Goal: Information Seeking & Learning: Find specific fact

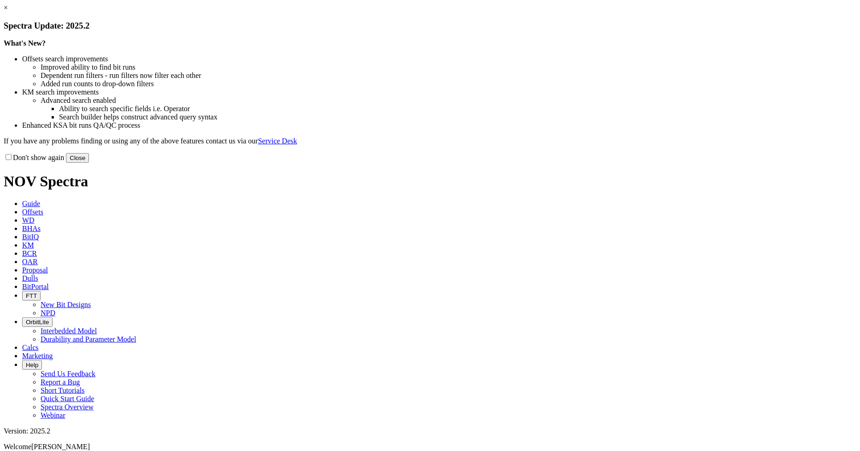
click at [633, 163] on div "Don't show again Close" at bounding box center [430, 158] width 852 height 10
click at [89, 163] on button "Close" at bounding box center [77, 158] width 23 height 10
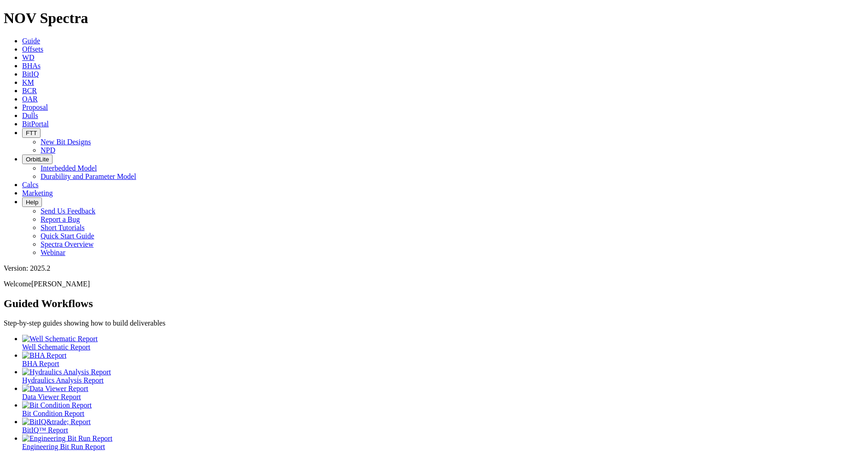
click at [43, 45] on span "Offsets" at bounding box center [32, 49] width 21 height 8
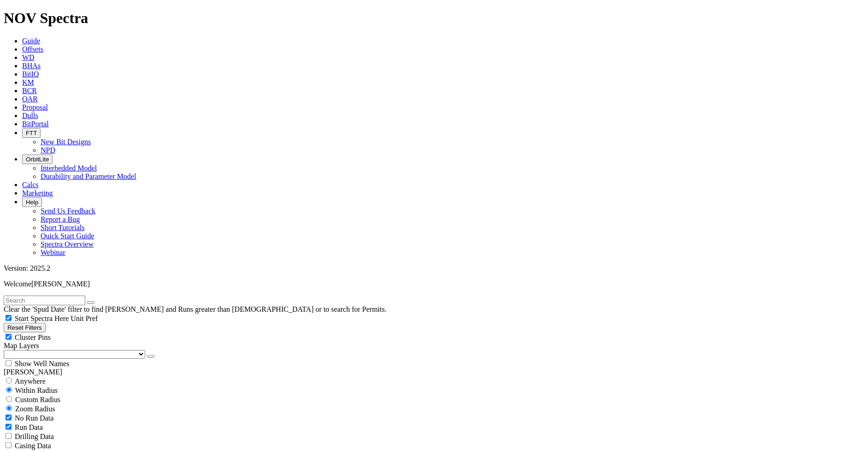
click at [63, 295] on input "text" at bounding box center [45, 300] width 82 height 10
type input "[PERSON_NAME] 1h"
click at [96, 301] on button "submit" at bounding box center [99, 302] width 7 height 3
click at [12, 377] on input "radio" at bounding box center [9, 380] width 6 height 6
radio input "true"
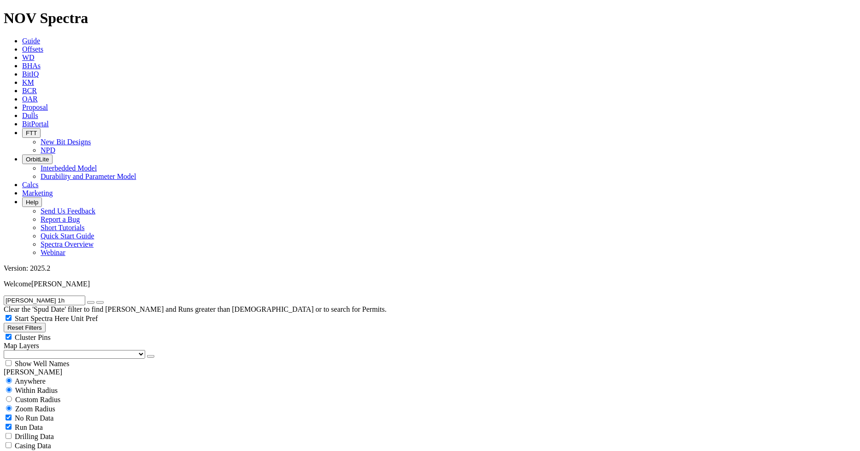
radio input "false"
radio input "true"
click at [12, 396] on input "radio" at bounding box center [9, 399] width 6 height 6
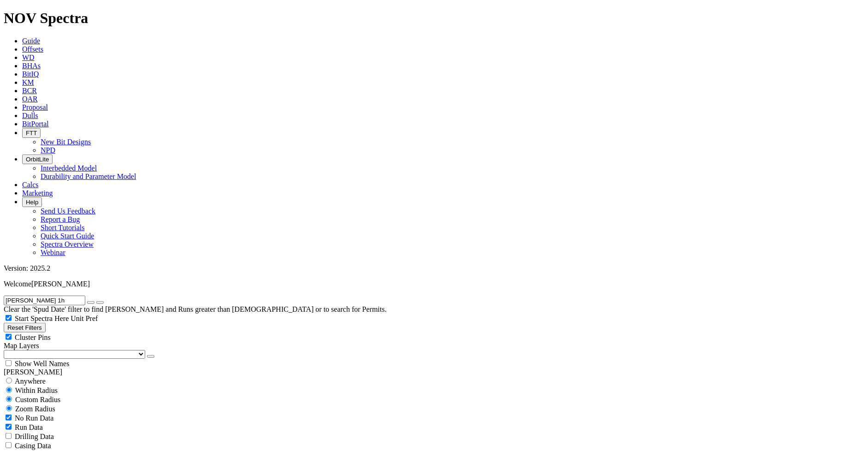
radio input "true"
radio input "false"
click at [25, 423] on button "Miles" at bounding box center [15, 428] width 22 height 10
click at [64, 413] on input "number" at bounding box center [45, 418] width 82 height 10
type input "2"
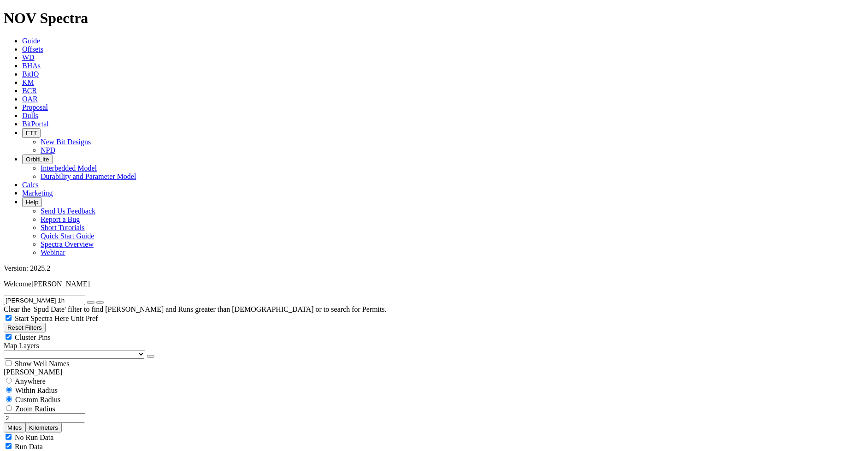
scroll to position [51, 0]
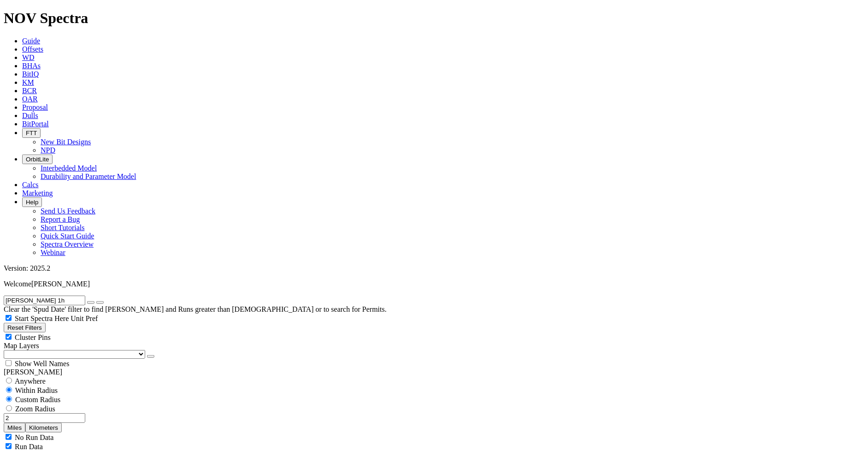
scroll to position [358, 0]
select select "10.625"
checkbox input "false"
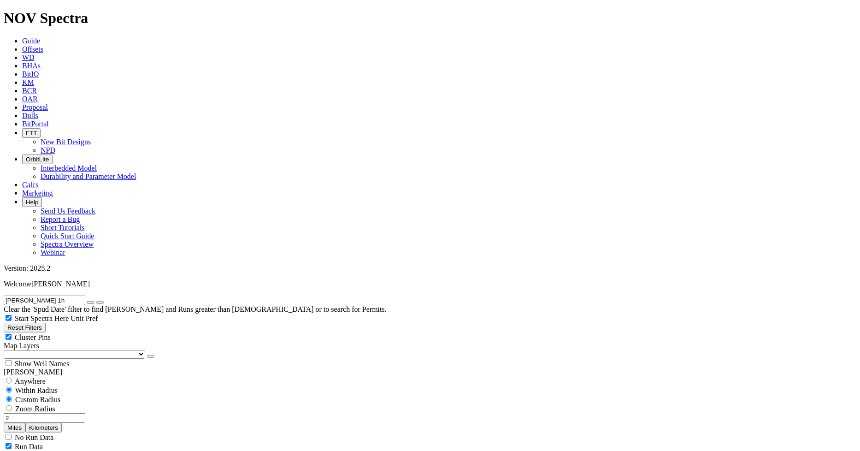
select select "? number:10.625 ?"
click at [91, 302] on icon "button" at bounding box center [91, 302] width 0 height 0
click at [75, 413] on input "2" at bounding box center [45, 418] width 82 height 10
type input "20"
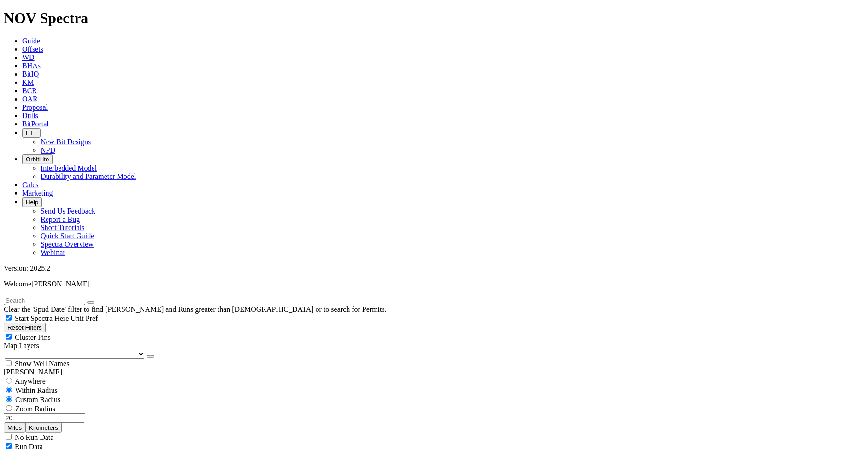
scroll to position [102, 0]
select select
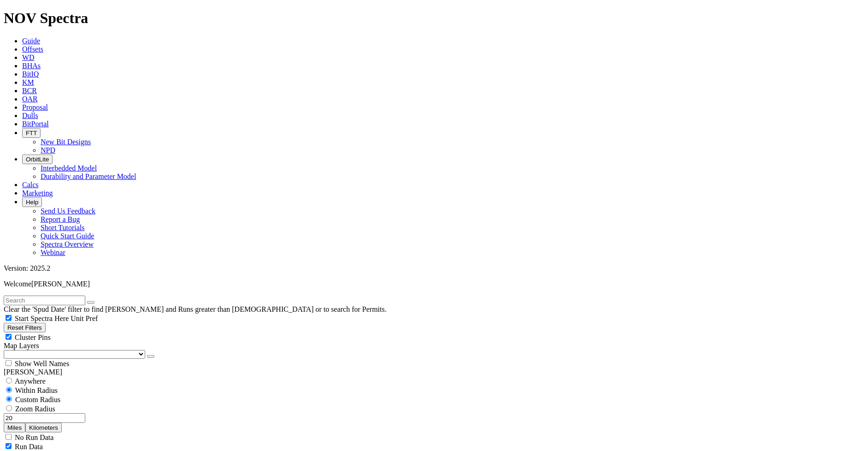
select select
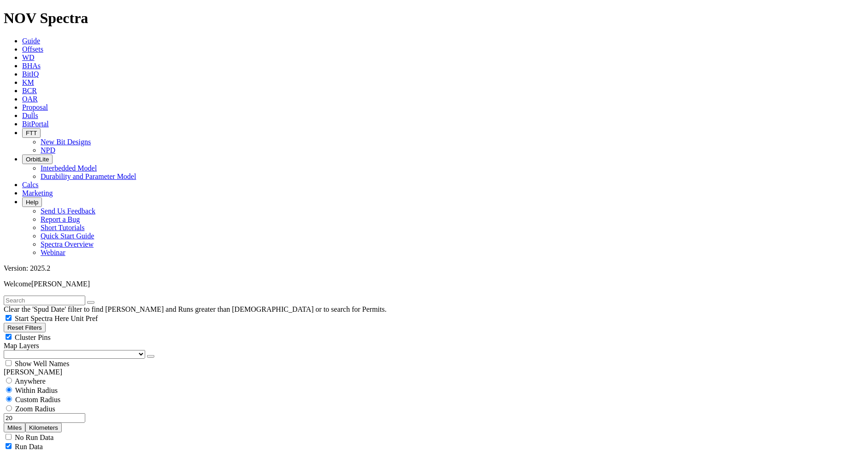
type input "10000"
type input "16000"
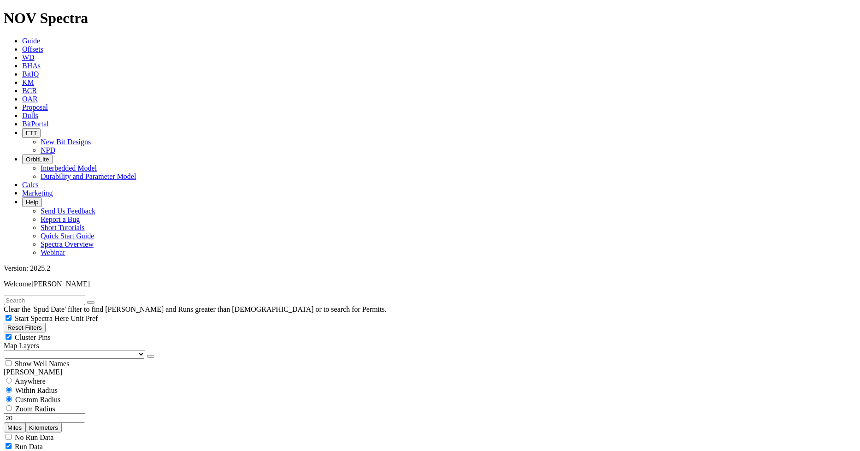
type input "16000"
click at [65, 413] on input "20" at bounding box center [45, 418] width 82 height 10
type input "5"
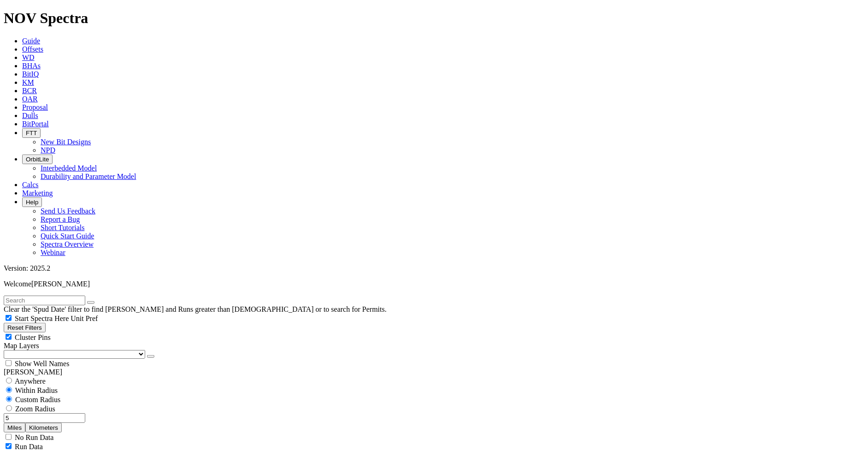
select select
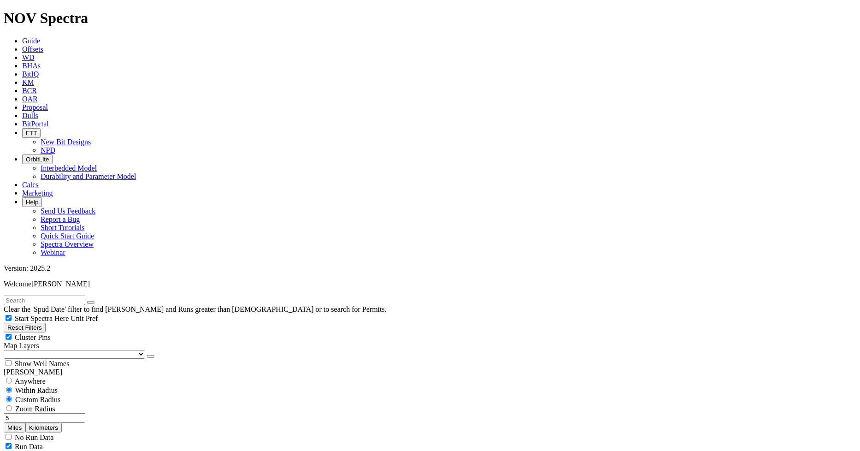
scroll to position [563, 0]
click at [66, 413] on input "5" at bounding box center [45, 418] width 82 height 10
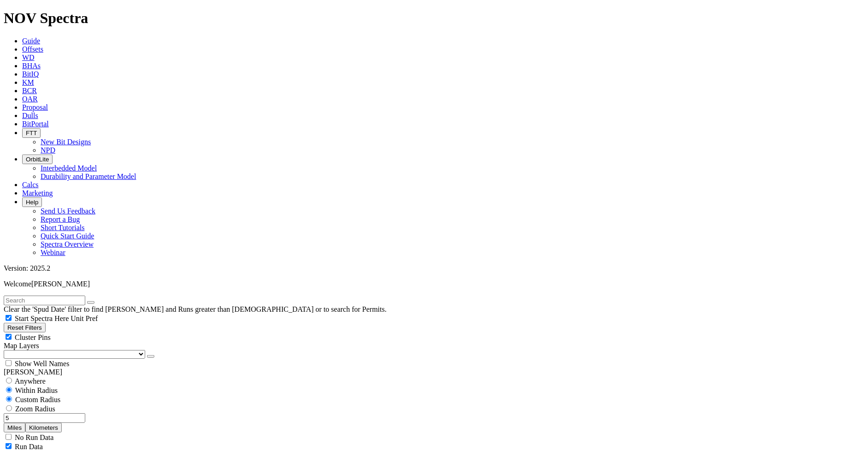
click at [66, 413] on input "5" at bounding box center [45, 418] width 82 height 10
type input "15"
click at [12, 377] on input "radio" at bounding box center [9, 380] width 6 height 6
radio input "true"
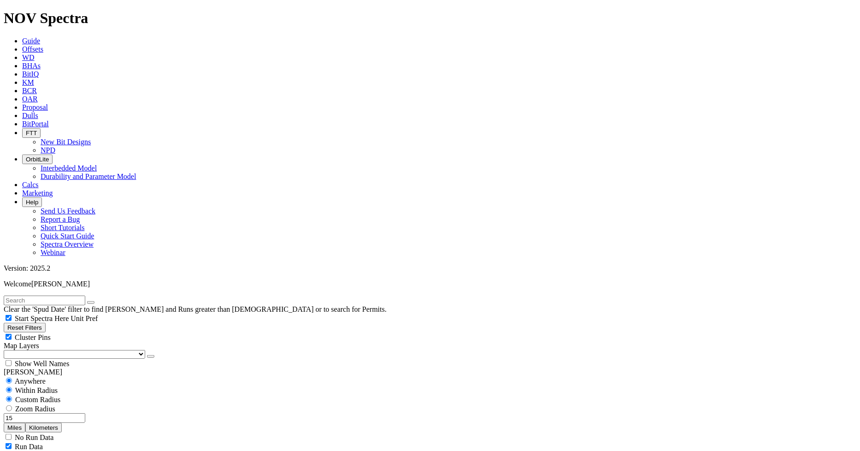
radio input "false"
click at [12, 377] on input "radio" at bounding box center [9, 380] width 6 height 6
radio input "false"
radio input "true"
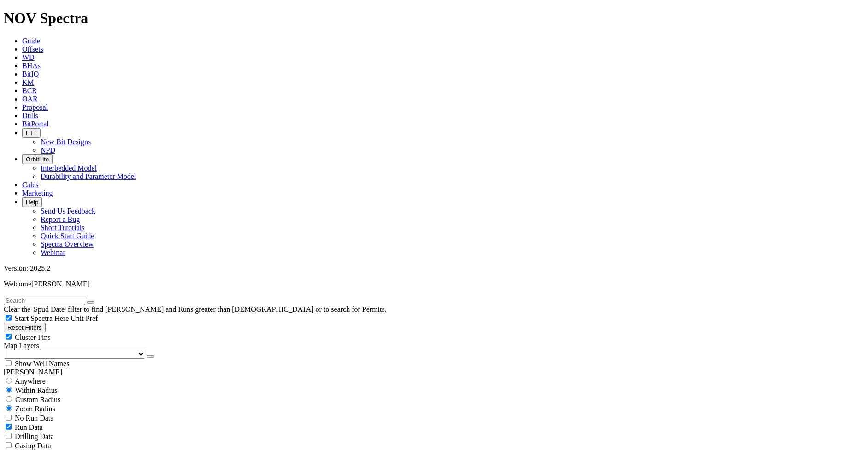
scroll to position [409, 0]
select select
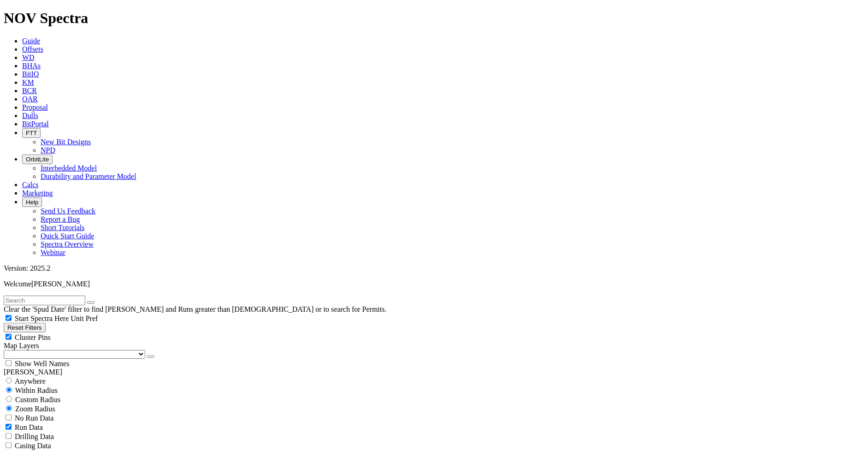
scroll to position [424, 0]
click at [82, 295] on input "text" at bounding box center [45, 300] width 82 height 10
type input "[PERSON_NAME]"
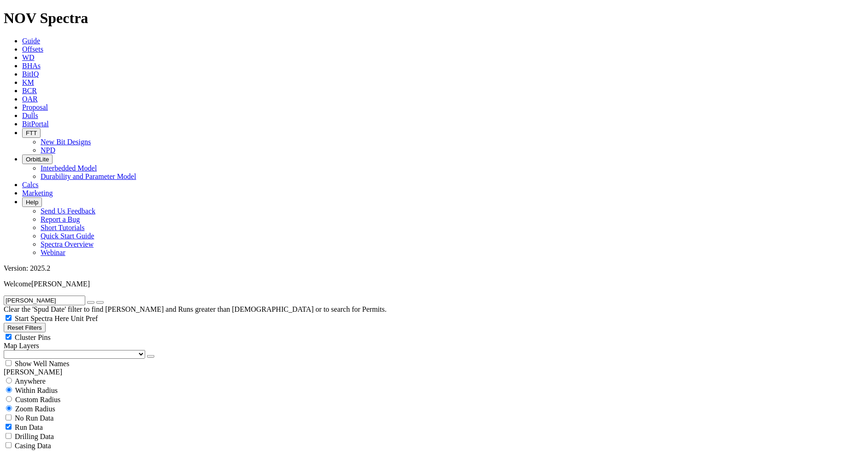
click at [96, 301] on button "submit" at bounding box center [99, 302] width 7 height 3
click at [11, 377] on input "radio" at bounding box center [9, 380] width 6 height 6
radio input "true"
radio input "false"
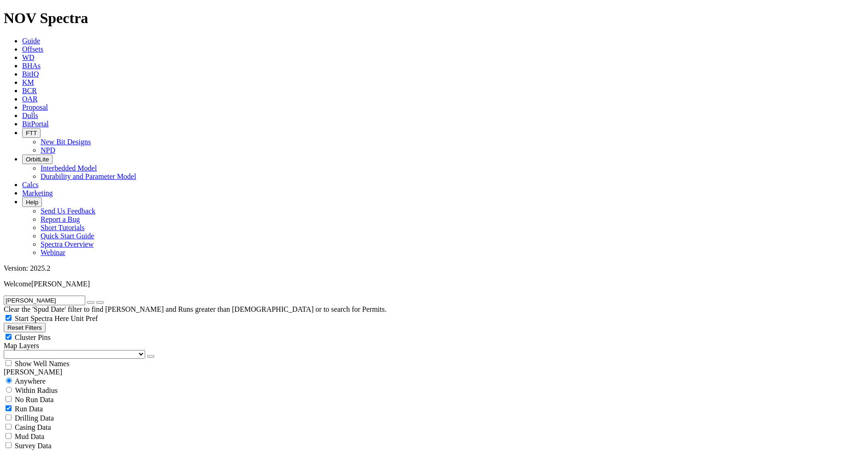
radio input "false"
radio input "true"
click at [39, 395] on span "Custom Radius" at bounding box center [37, 399] width 45 height 8
radio input "true"
radio input "false"
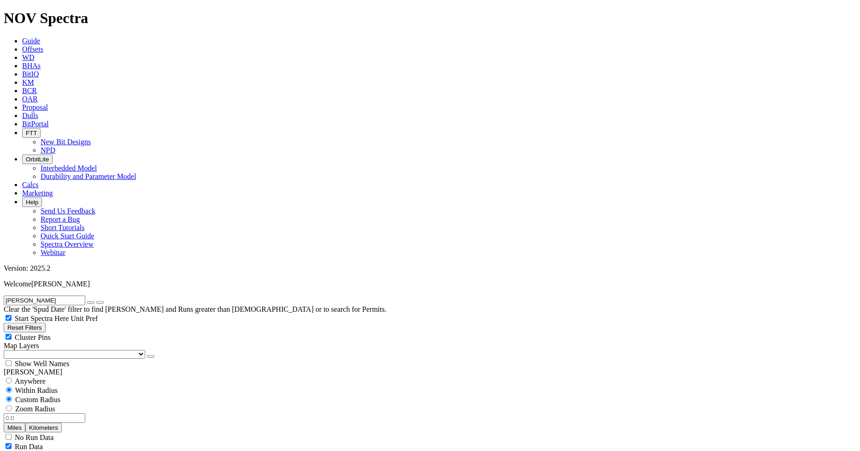
click at [58, 413] on input "number" at bounding box center [45, 418] width 82 height 10
click at [25, 423] on button "Miles" at bounding box center [15, 428] width 22 height 10
click at [61, 413] on input "number" at bounding box center [45, 418] width 82 height 10
type input "10"
click at [91, 302] on icon "button" at bounding box center [91, 302] width 0 height 0
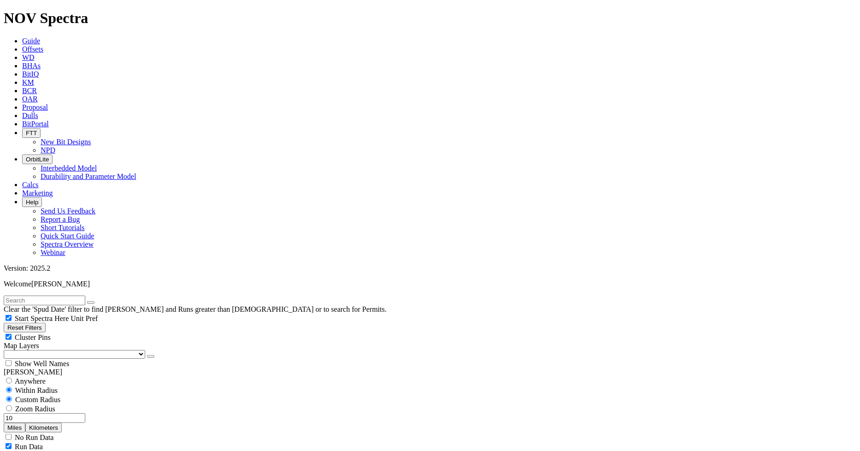
scroll to position [409, 0]
select select "? number:10.625 ?"
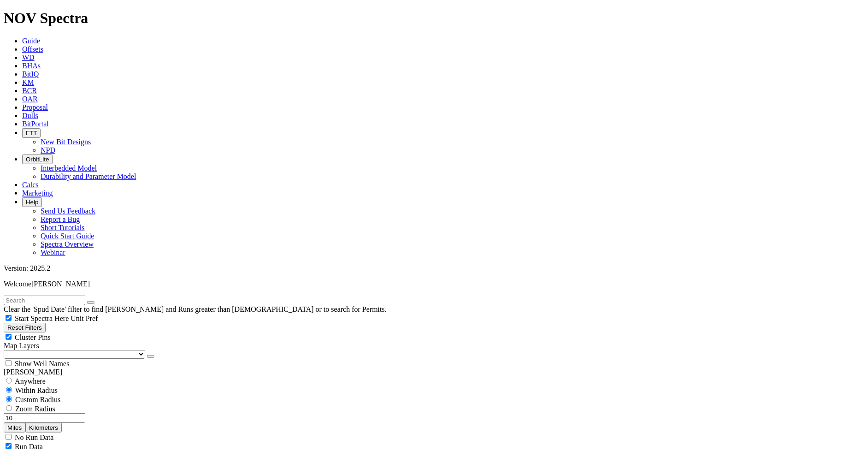
click at [69, 413] on input "10" at bounding box center [45, 418] width 82 height 10
type input "0"
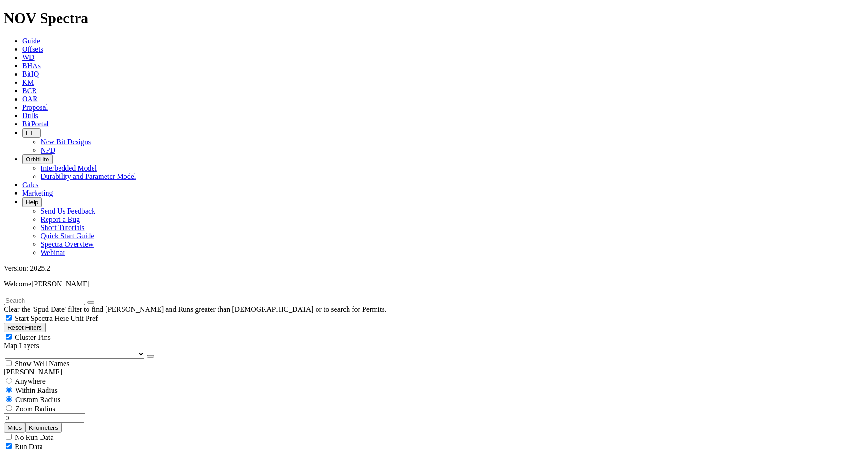
radio input "false"
radio input "true"
click at [12, 377] on input "radio" at bounding box center [9, 380] width 6 height 6
radio input "true"
click at [12, 387] on input "radio" at bounding box center [9, 390] width 6 height 6
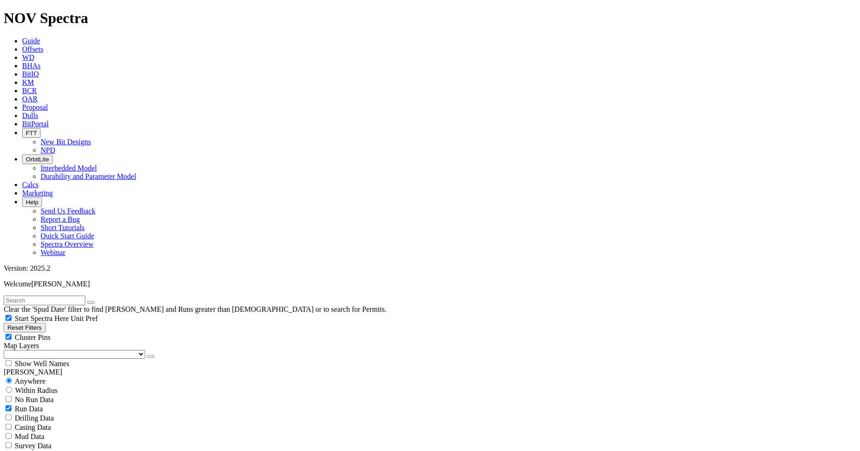
radio input "true"
radio input "false"
click at [12, 396] on input "radio" at bounding box center [9, 399] width 6 height 6
radio input "true"
radio input "false"
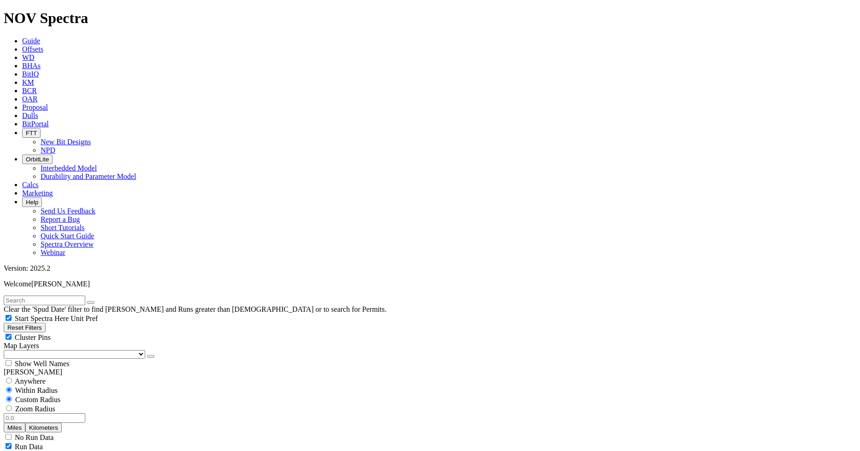
click at [43, 413] on input "number" at bounding box center [45, 418] width 82 height 10
click at [25, 423] on button "Miles" at bounding box center [15, 428] width 22 height 10
click at [62, 413] on input "number" at bounding box center [45, 418] width 82 height 10
type input "15"
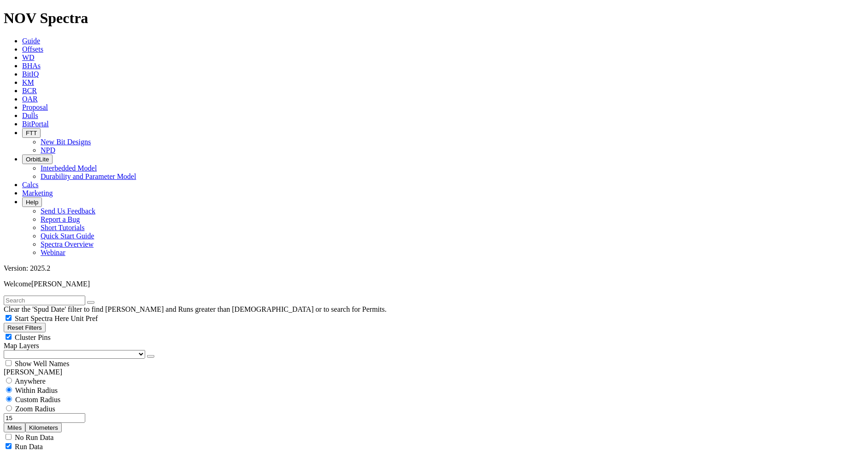
click at [77, 295] on input "text" at bounding box center [45, 300] width 82 height 10
type input "[PERSON_NAME] 1H"
click at [96, 301] on button "submit" at bounding box center [99, 302] width 7 height 3
click at [12, 377] on input "radio" at bounding box center [9, 380] width 6 height 6
radio input "true"
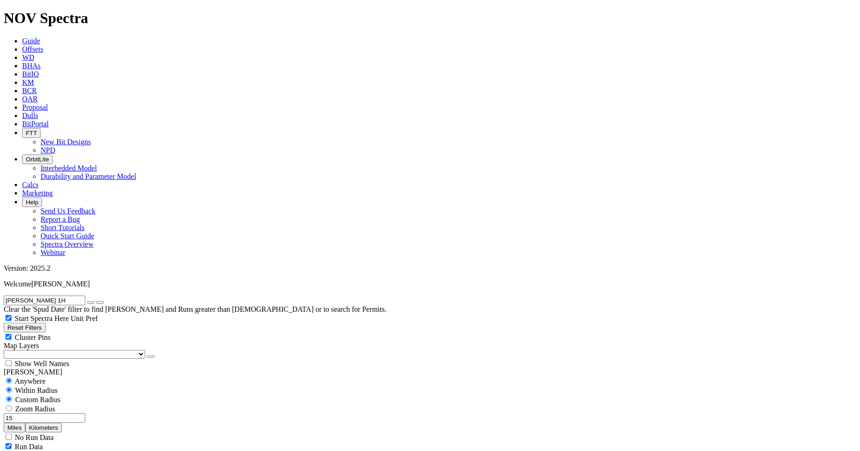
radio input "false"
radio input "true"
click at [12, 396] on input "radio" at bounding box center [9, 399] width 6 height 6
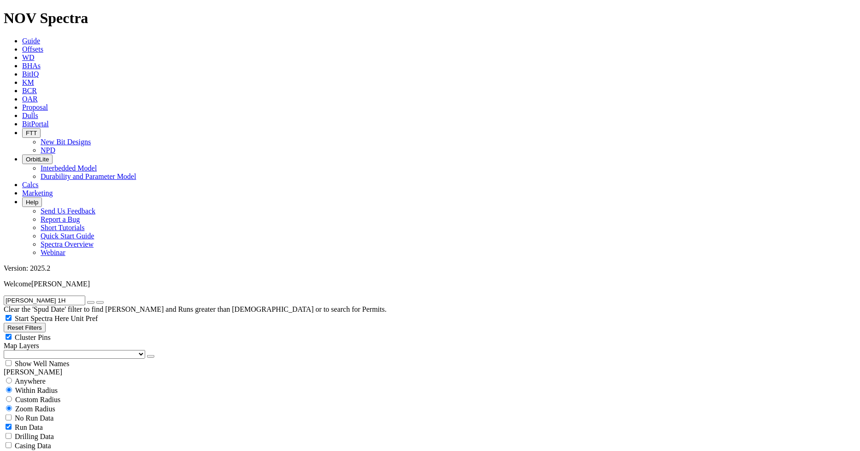
radio input "true"
radio input "false"
click at [57, 413] on input "number" at bounding box center [45, 418] width 82 height 10
click at [25, 423] on button "Miles" at bounding box center [15, 428] width 22 height 10
click at [74, 413] on input "number" at bounding box center [45, 418] width 82 height 10
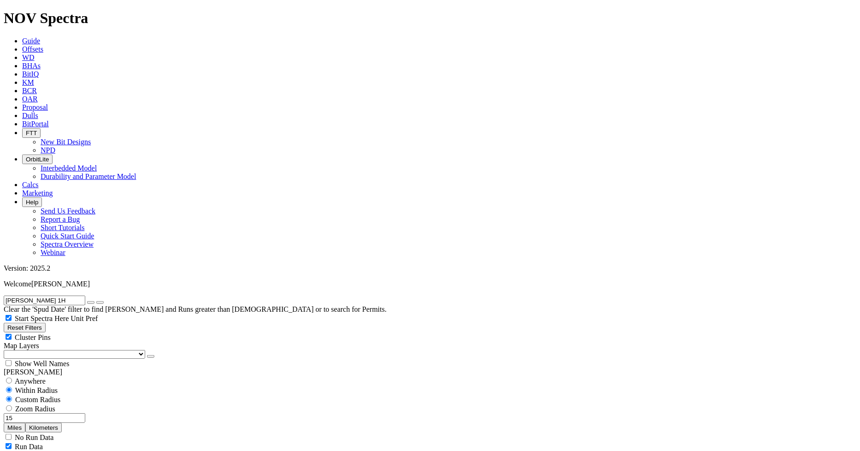
type input "15"
click at [91, 302] on icon "button" at bounding box center [91, 302] width 0 height 0
drag, startPoint x: 73, startPoint y: 177, endPoint x: 62, endPoint y: 174, distance: 11.0
click at [62, 413] on input "15" at bounding box center [45, 418] width 82 height 10
click at [58, 413] on input "20" at bounding box center [45, 418] width 82 height 10
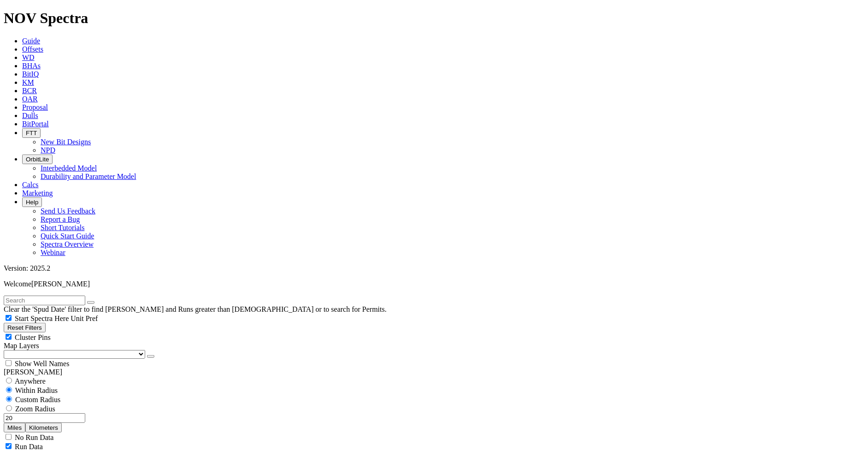
click at [58, 413] on input "20" at bounding box center [45, 418] width 82 height 10
click at [59, 413] on input "25" at bounding box center [45, 418] width 82 height 10
type input "35"
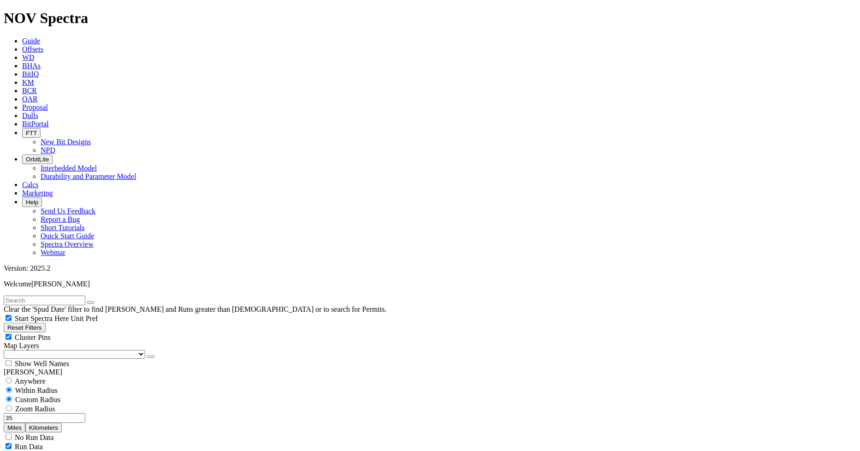
scroll to position [205, 0]
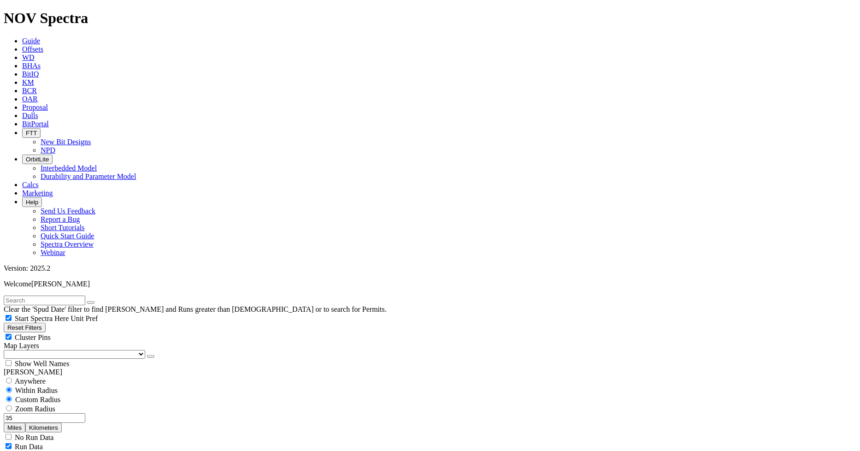
type input "10000"
